Goal: Transaction & Acquisition: Purchase product/service

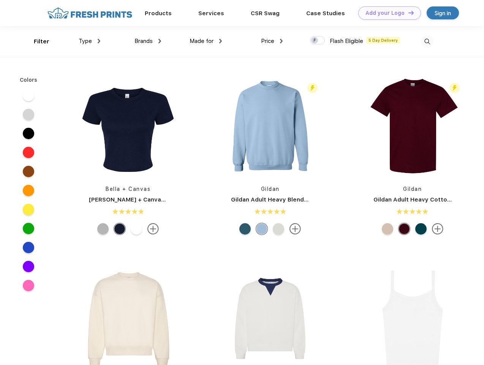
click at [387, 13] on link "Add your Logo Design Tool" at bounding box center [389, 12] width 63 height 13
click at [0, 0] on div "Design Tool" at bounding box center [0, 0] width 0 height 0
click at [407, 13] on link "Add your Logo Design Tool" at bounding box center [389, 12] width 63 height 13
click at [36, 41] on div "Filter" at bounding box center [42, 41] width 16 height 9
click at [90, 41] on span "Type" at bounding box center [85, 41] width 13 height 7
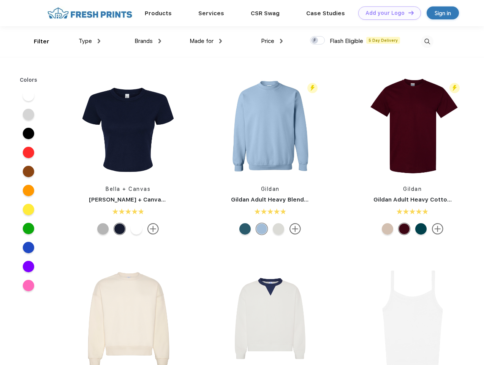
click at [148, 41] on span "Brands" at bounding box center [143, 41] width 18 height 7
click at [206, 41] on span "Made for" at bounding box center [202, 41] width 24 height 7
click at [272, 41] on span "Price" at bounding box center [267, 41] width 13 height 7
click at [317, 41] on div at bounding box center [317, 40] width 15 height 8
click at [315, 41] on input "checkbox" at bounding box center [312, 38] width 5 height 5
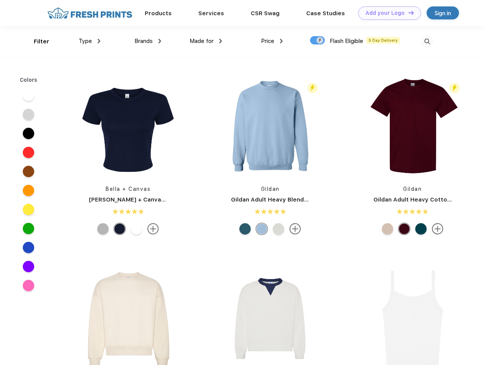
click at [427, 41] on img at bounding box center [427, 41] width 13 height 13
